Goal: Transaction & Acquisition: Purchase product/service

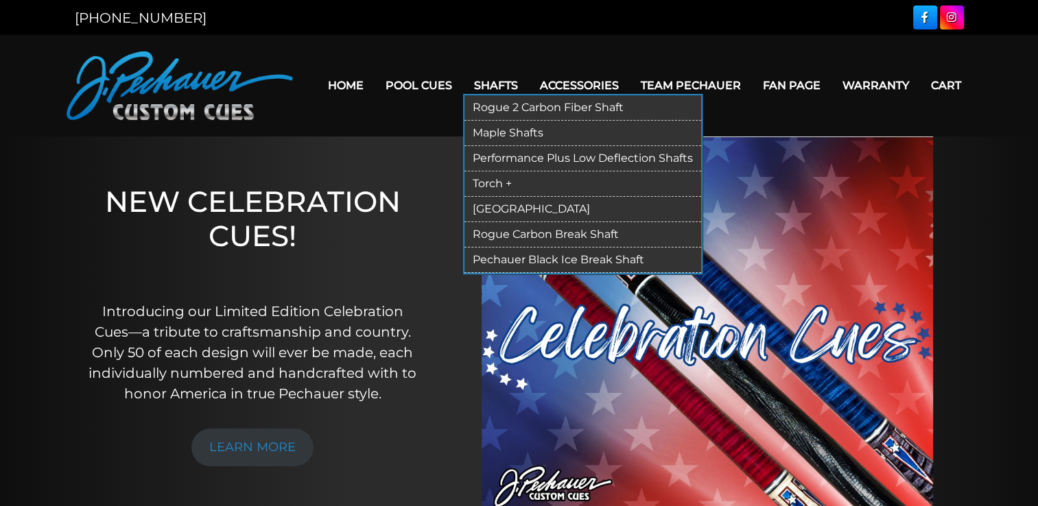
click at [511, 112] on link "Rogue 2 Carbon Fiber Shaft" at bounding box center [582, 107] width 237 height 25
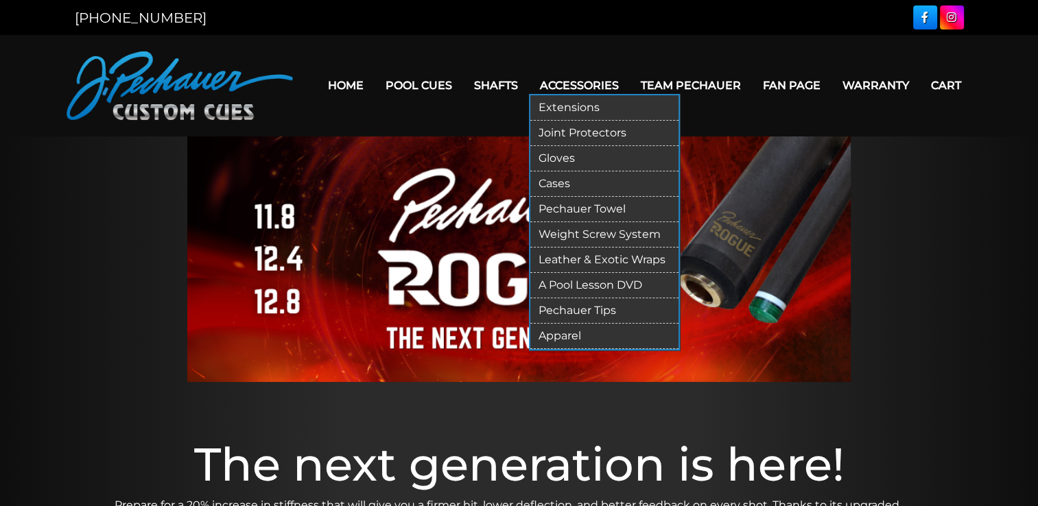
click at [558, 178] on link "Cases" at bounding box center [604, 184] width 148 height 25
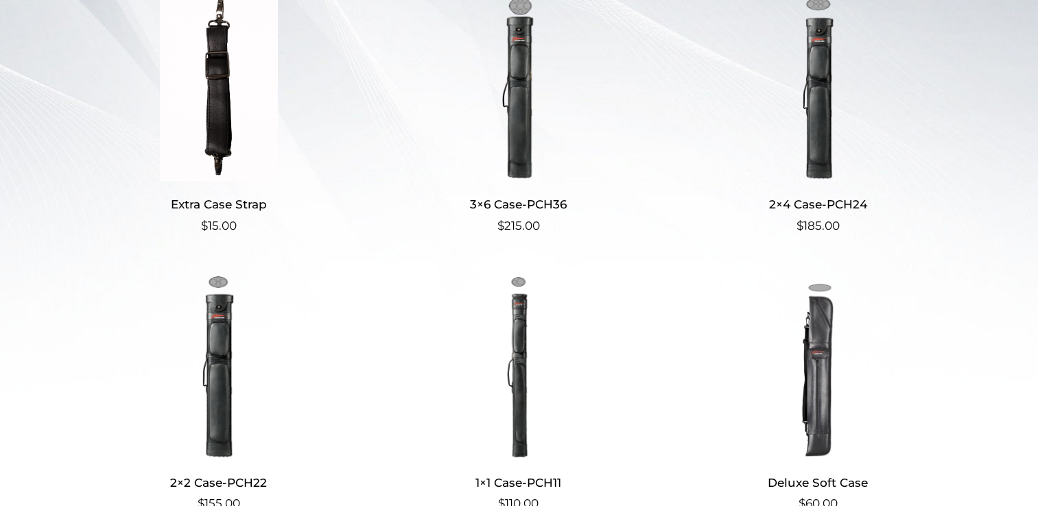
scroll to position [384, 0]
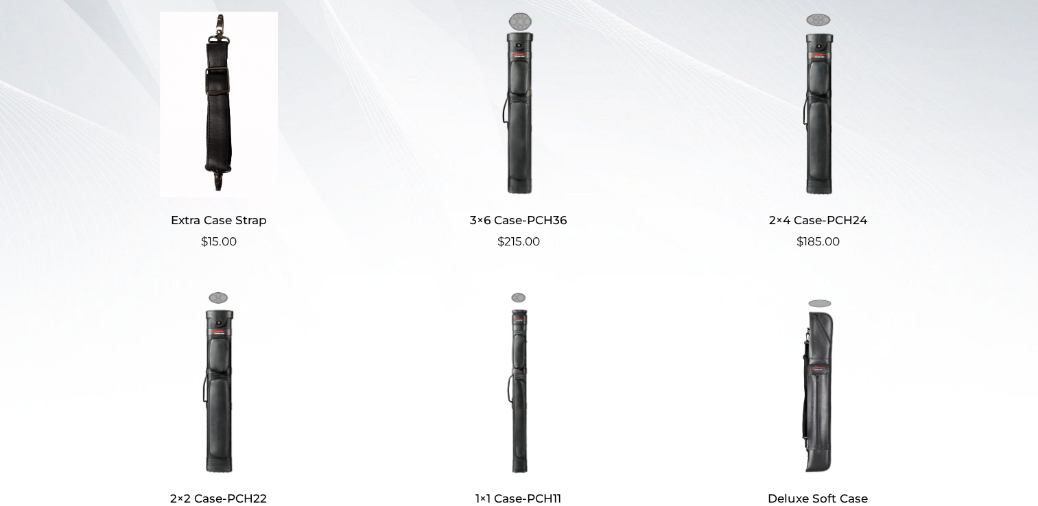
click at [530, 120] on img at bounding box center [518, 104] width 267 height 185
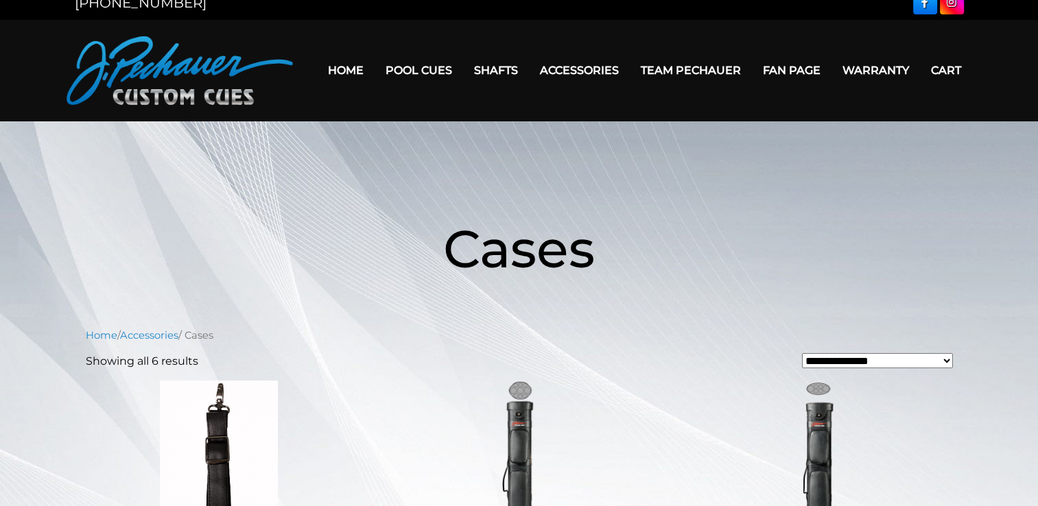
scroll to position [0, 0]
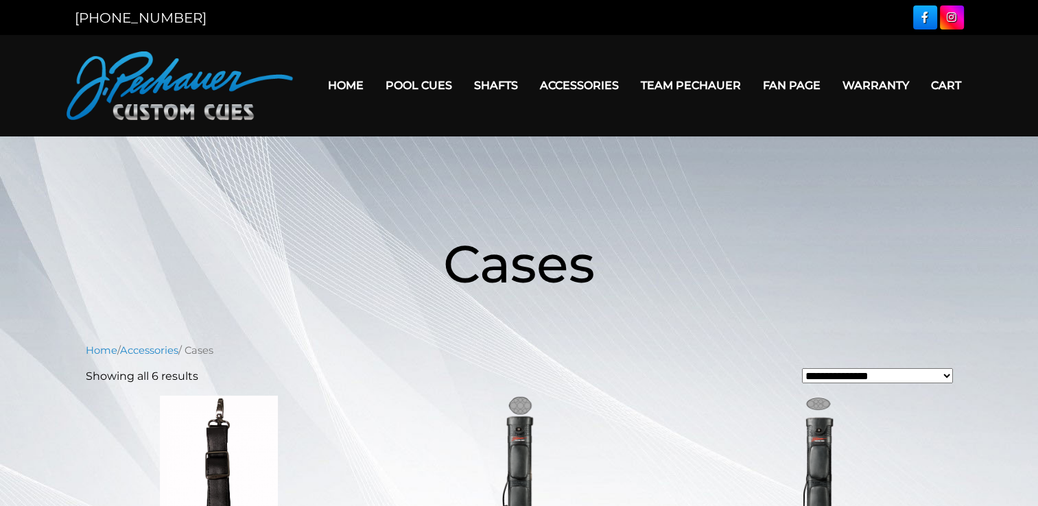
click at [694, 84] on link "Team Pechauer" at bounding box center [691, 85] width 122 height 35
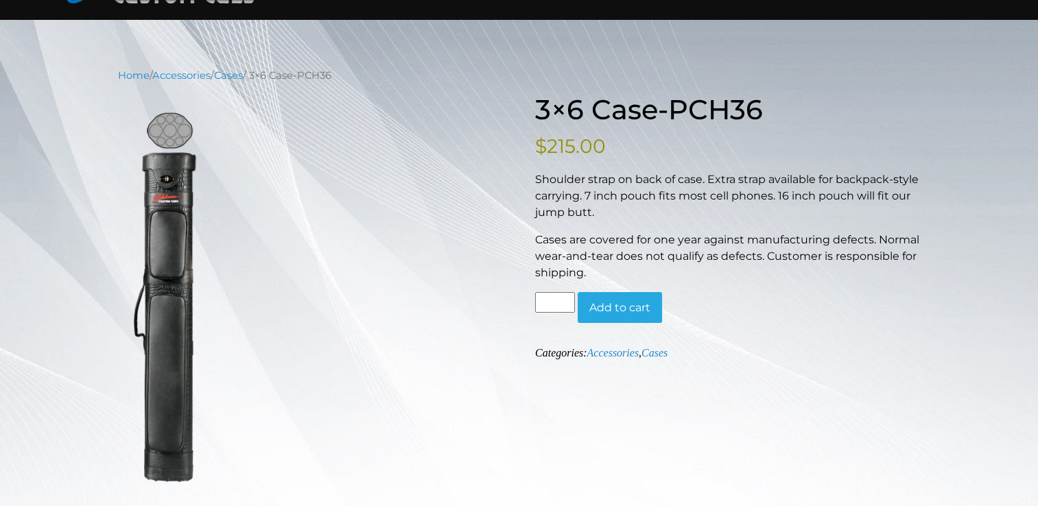
scroll to position [115, 0]
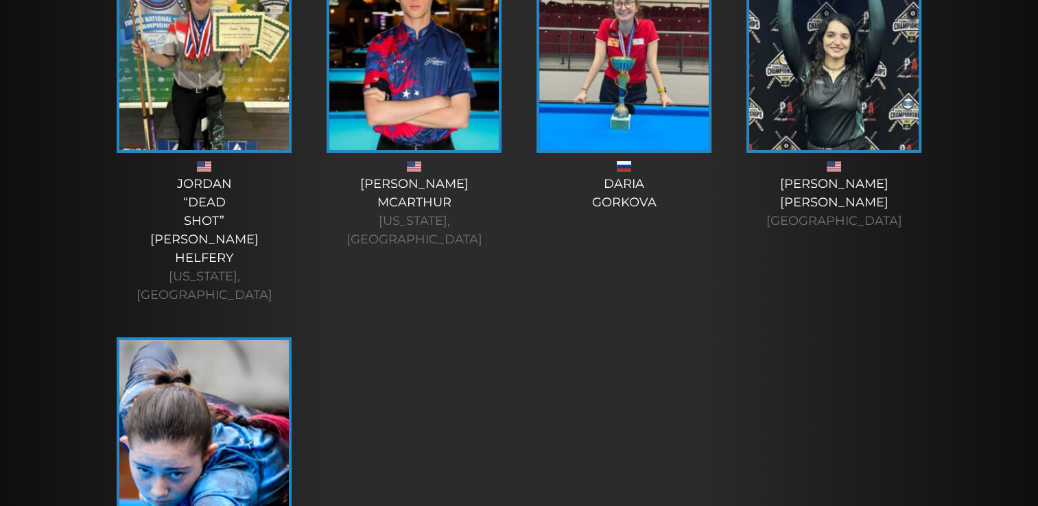
scroll to position [4887, 0]
